Goal: Find specific page/section: Find specific page/section

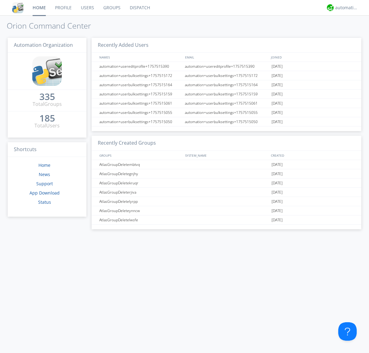
click at [111, 8] on link "Groups" at bounding box center [112, 7] width 26 height 15
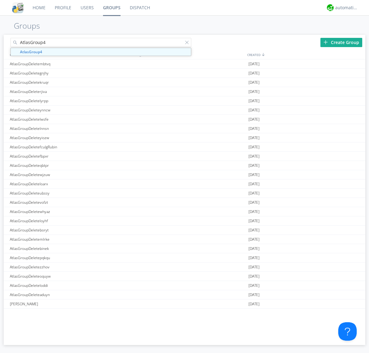
type input "AtlasGroup4"
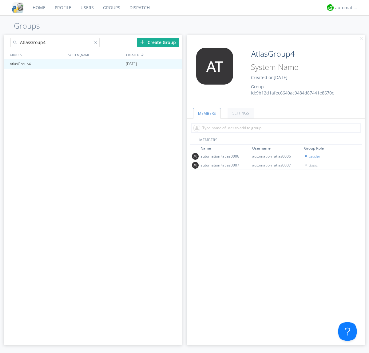
click at [240, 113] on link "SETTINGS" at bounding box center [240, 113] width 26 height 11
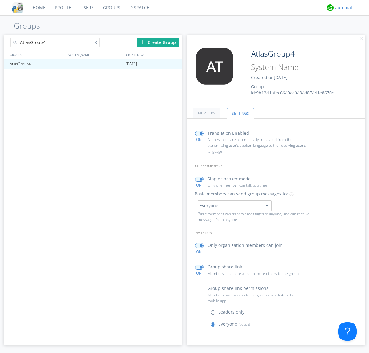
click at [345, 8] on div "automation+atlas" at bounding box center [346, 8] width 23 height 6
